Goal: Information Seeking & Learning: Learn about a topic

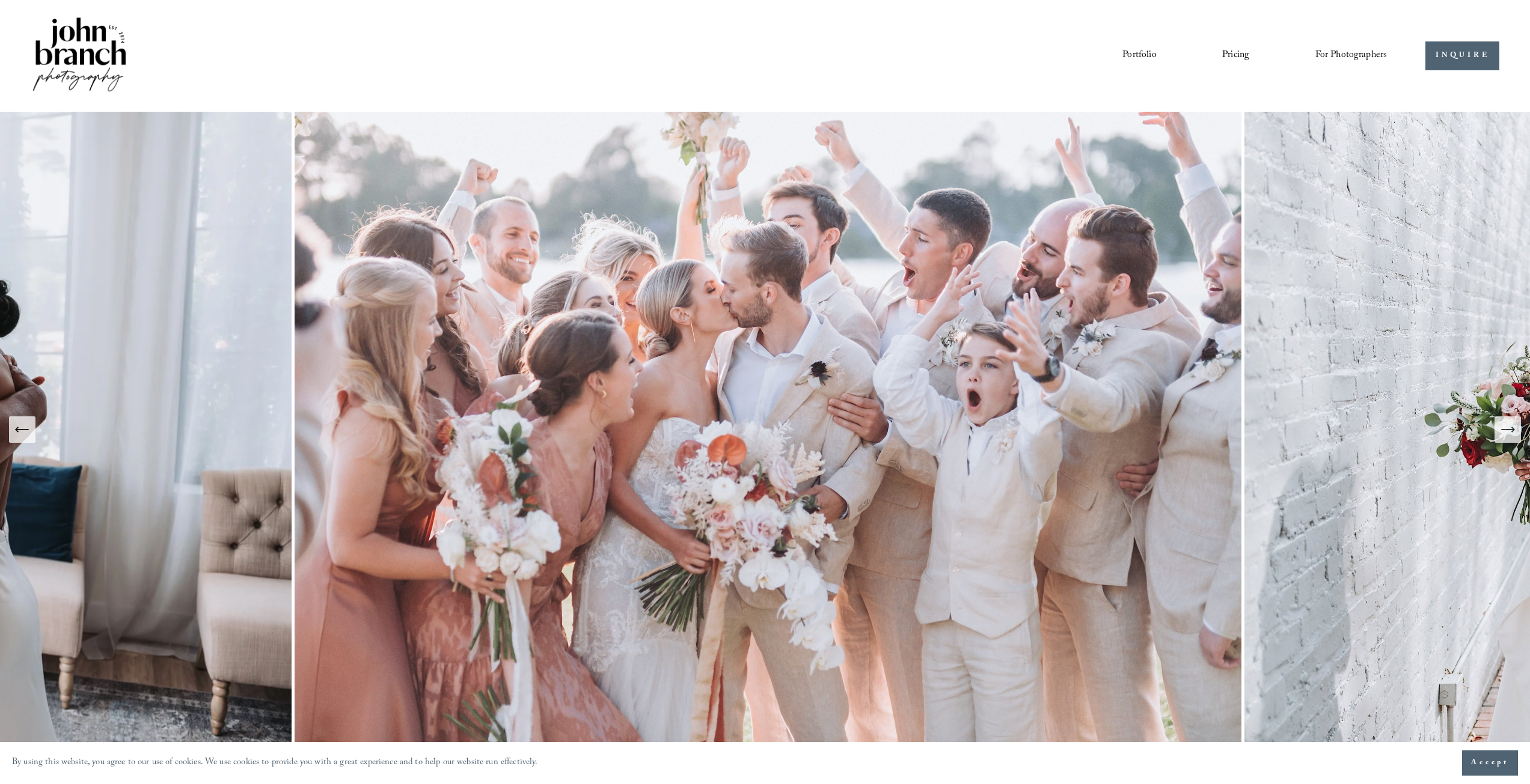
click at [0, 0] on span "Education" at bounding box center [0, 0] width 0 height 0
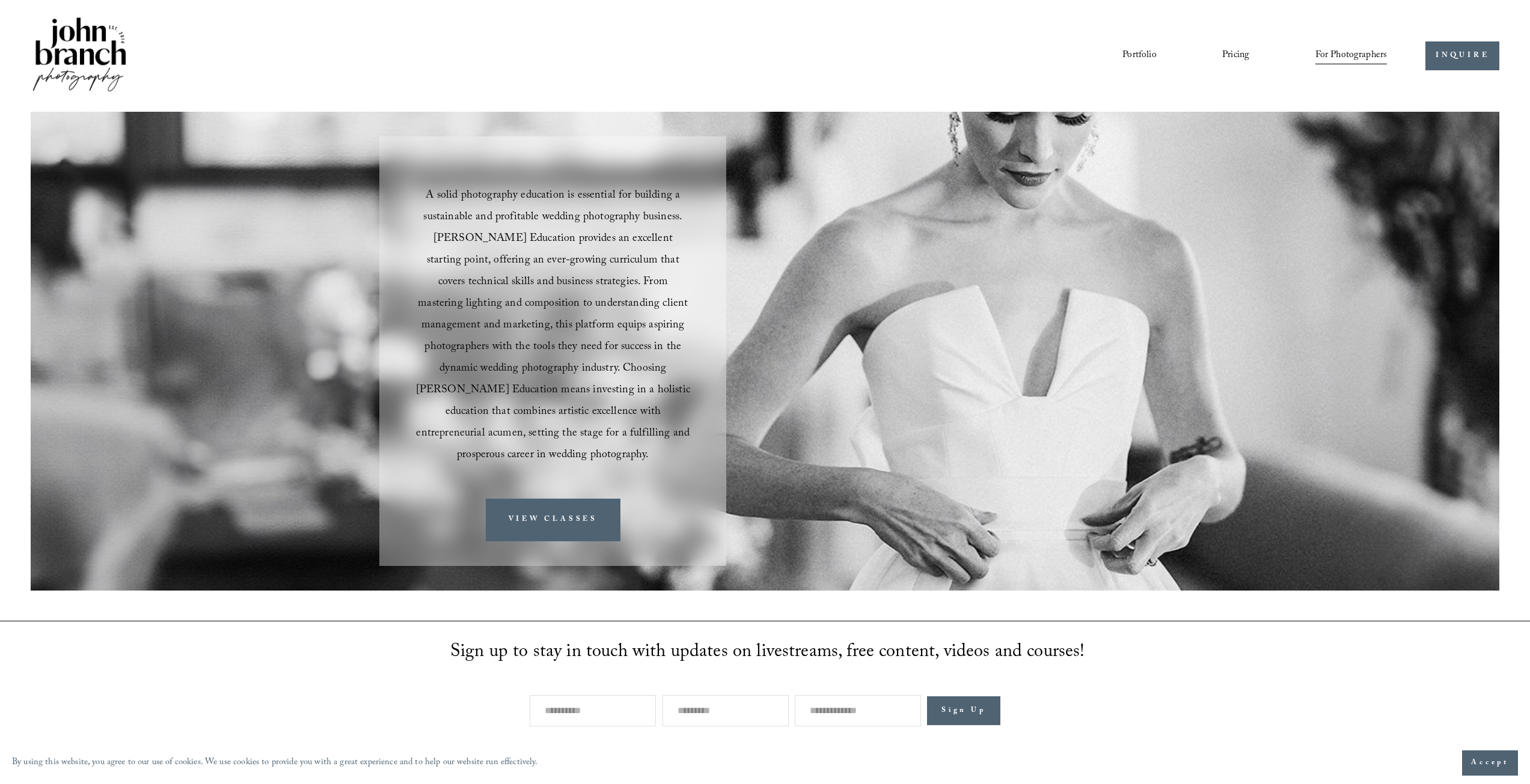
click at [565, 467] on div at bounding box center [553, 352] width 347 height 430
click at [564, 499] on link "VIEW CLASSES" at bounding box center [553, 519] width 134 height 42
